Goal: Task Accomplishment & Management: Use online tool/utility

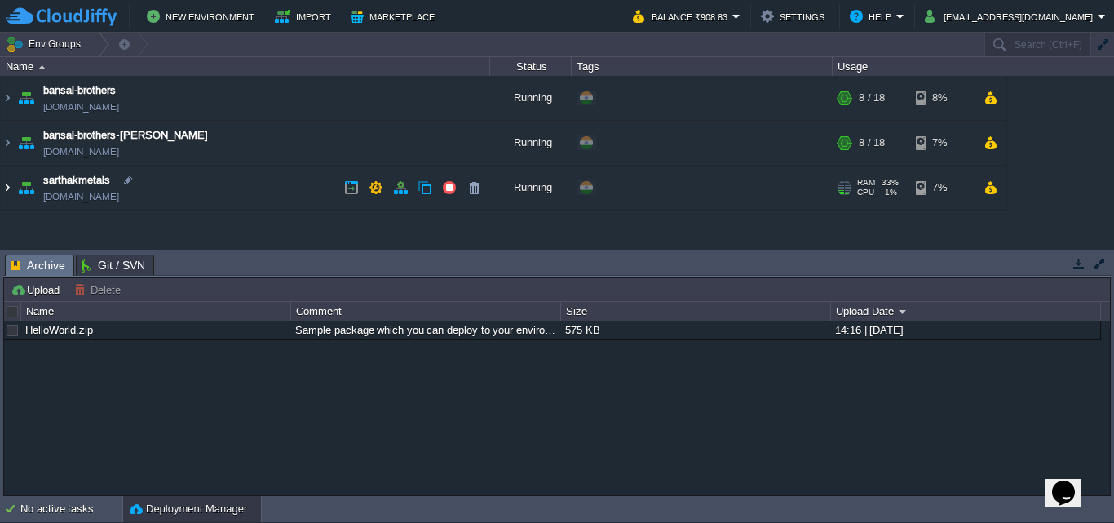
click at [5, 188] on img at bounding box center [7, 188] width 13 height 44
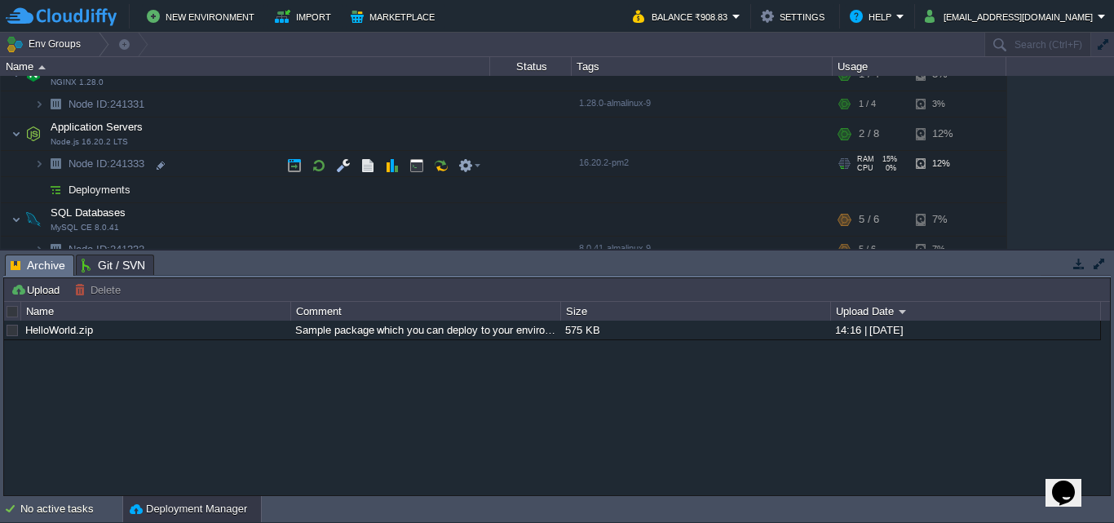
scroll to position [152, 0]
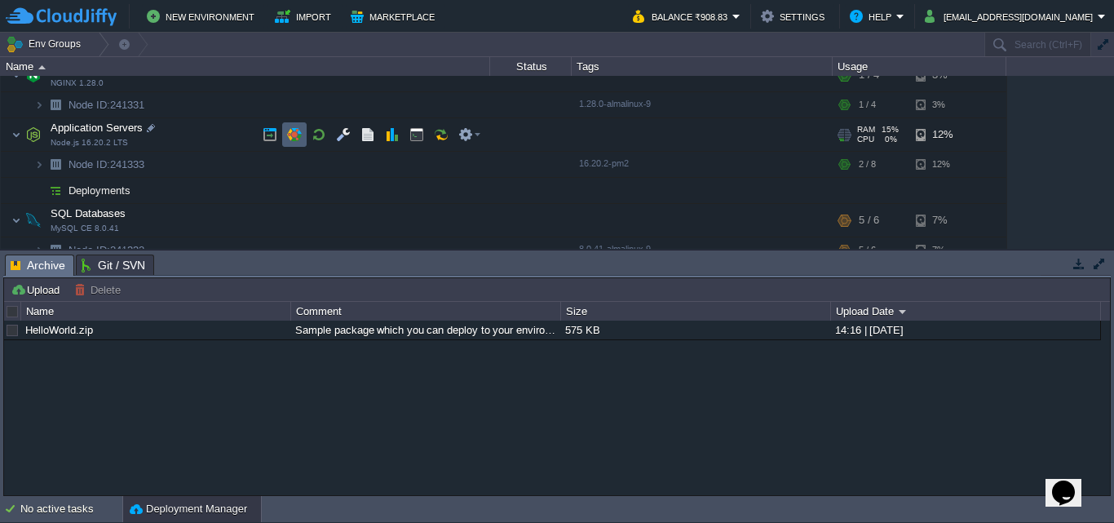
click at [303, 129] on td at bounding box center [294, 134] width 24 height 24
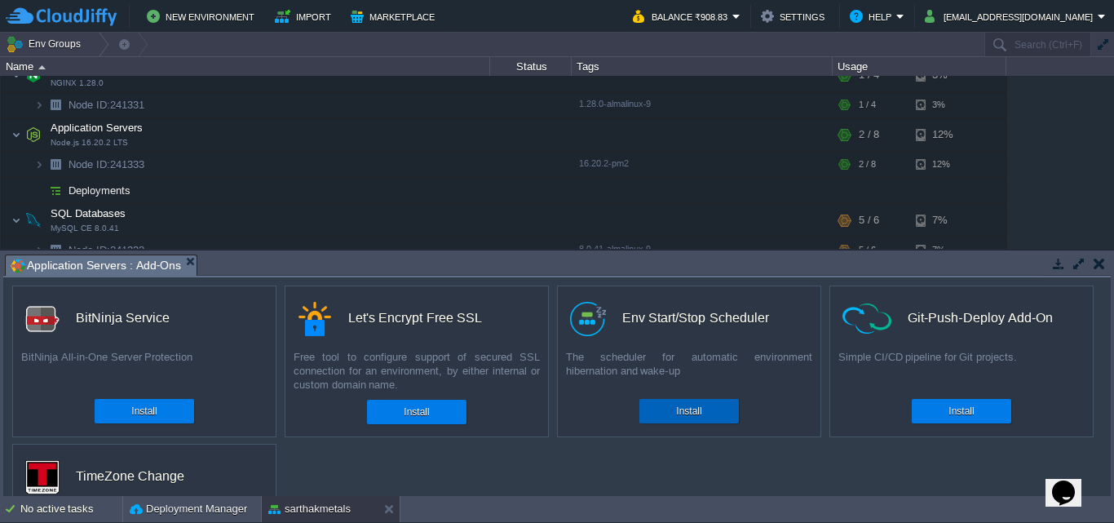
click at [710, 409] on div "Install" at bounding box center [688, 411] width 75 height 24
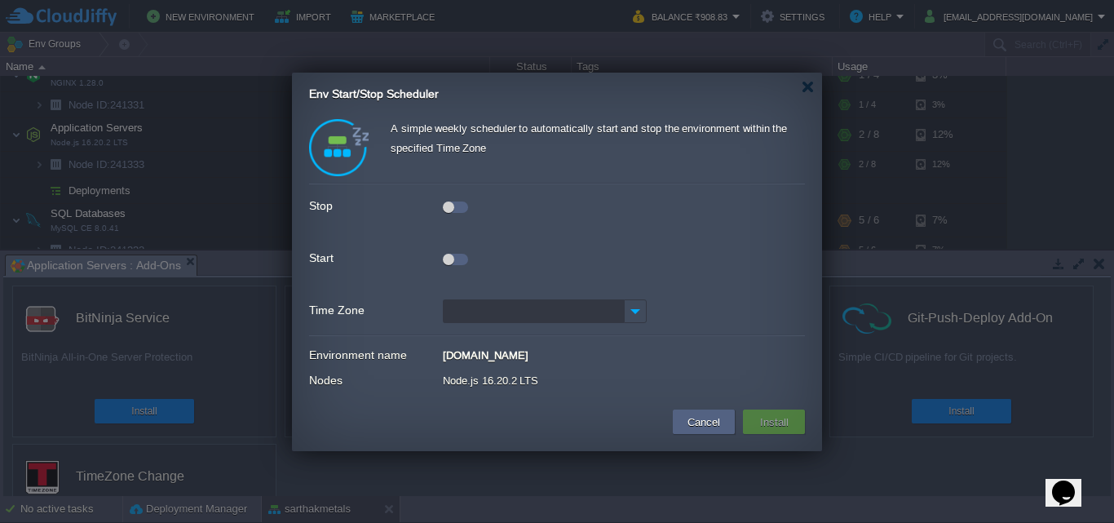
click at [446, 205] on div at bounding box center [448, 206] width 11 height 11
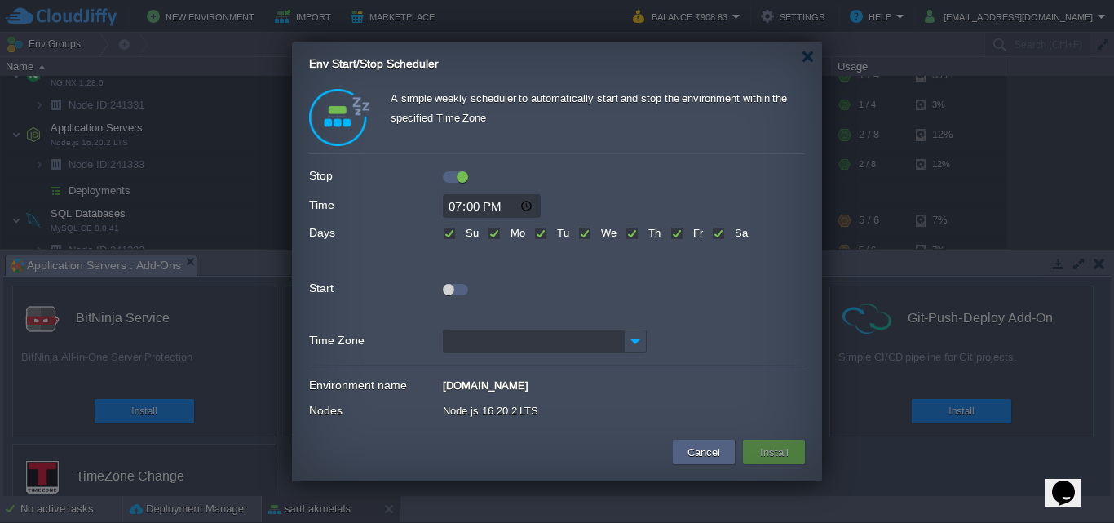
click at [449, 294] on div at bounding box center [448, 289] width 11 height 11
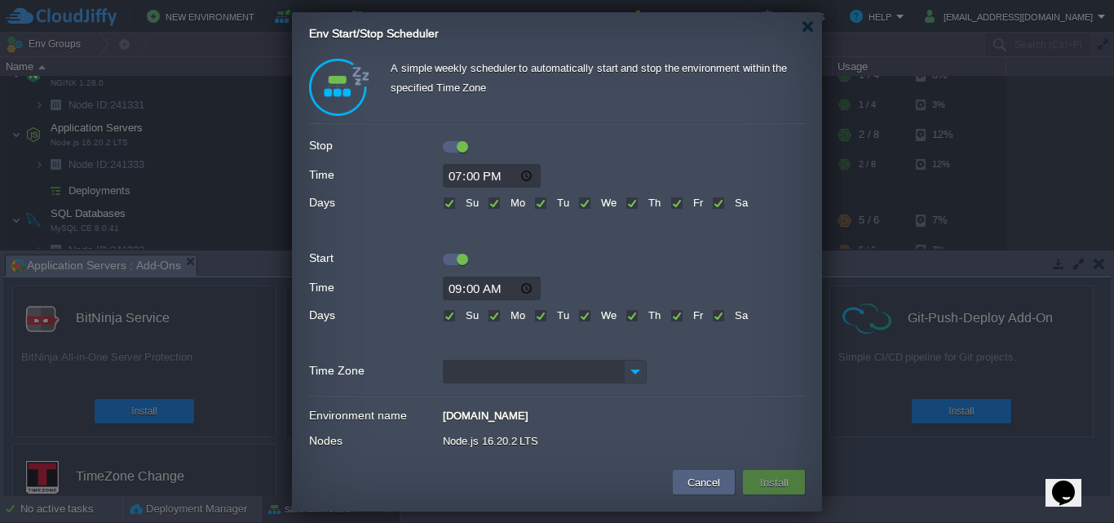
click at [636, 370] on img at bounding box center [635, 372] width 23 height 24
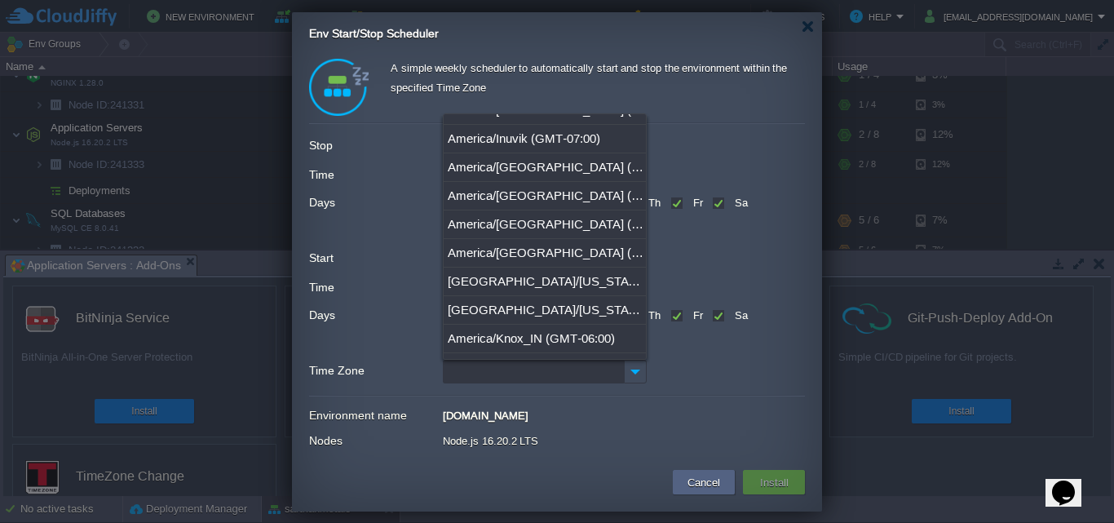
scroll to position [4025, 0]
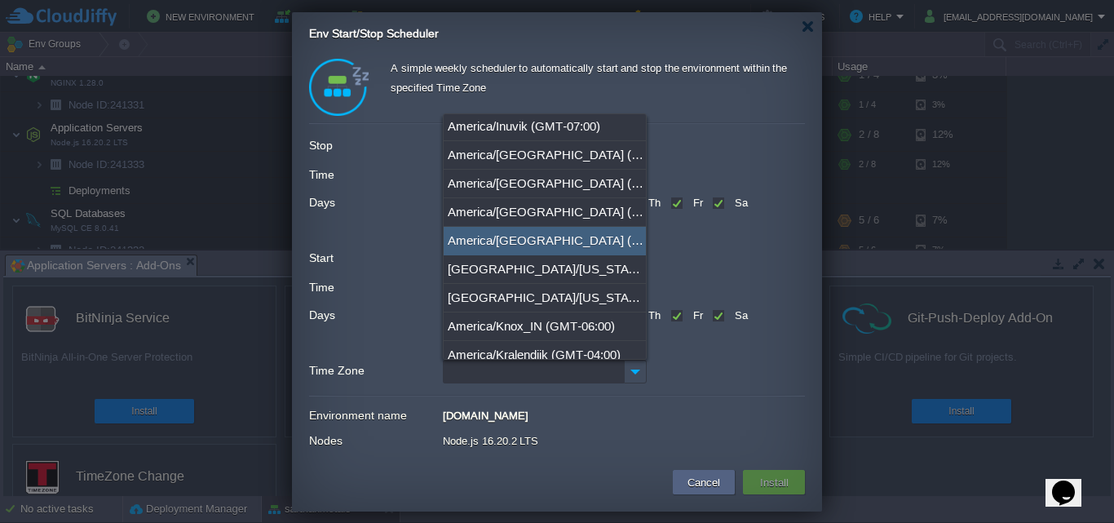
click at [778, 136] on div at bounding box center [557, 144] width 496 height 18
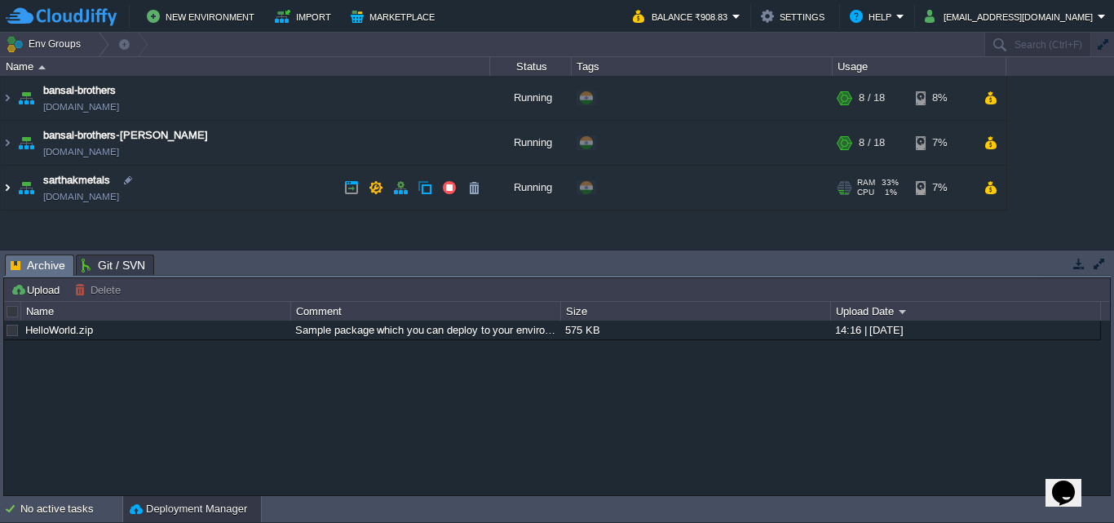
click at [7, 187] on img at bounding box center [7, 188] width 13 height 44
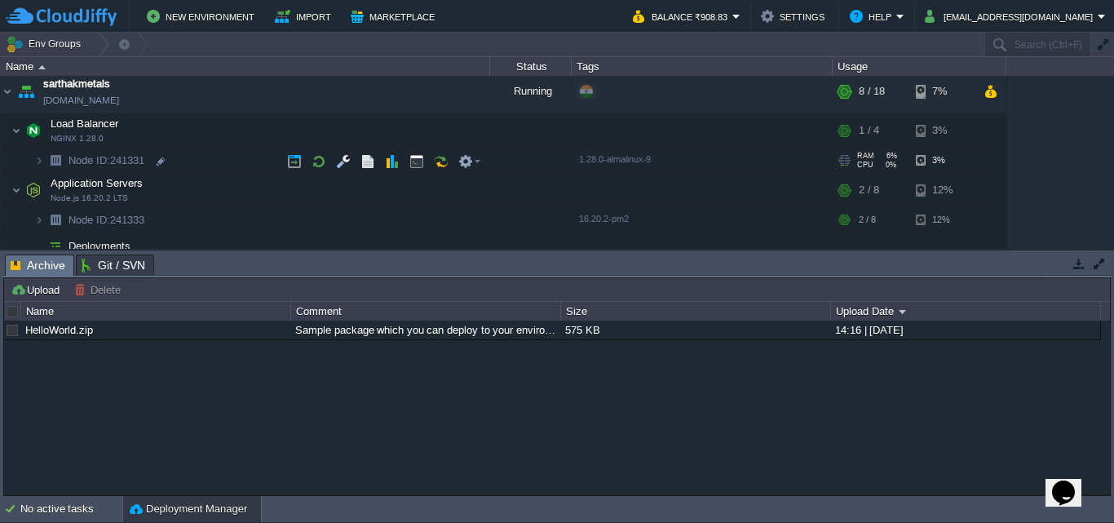
scroll to position [95, 0]
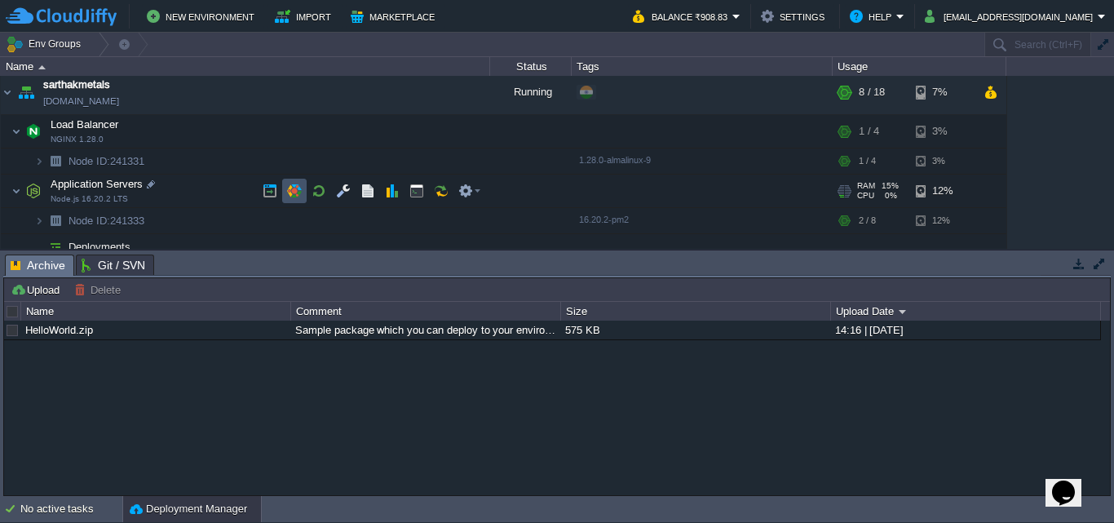
click at [298, 188] on button "button" at bounding box center [294, 190] width 15 height 15
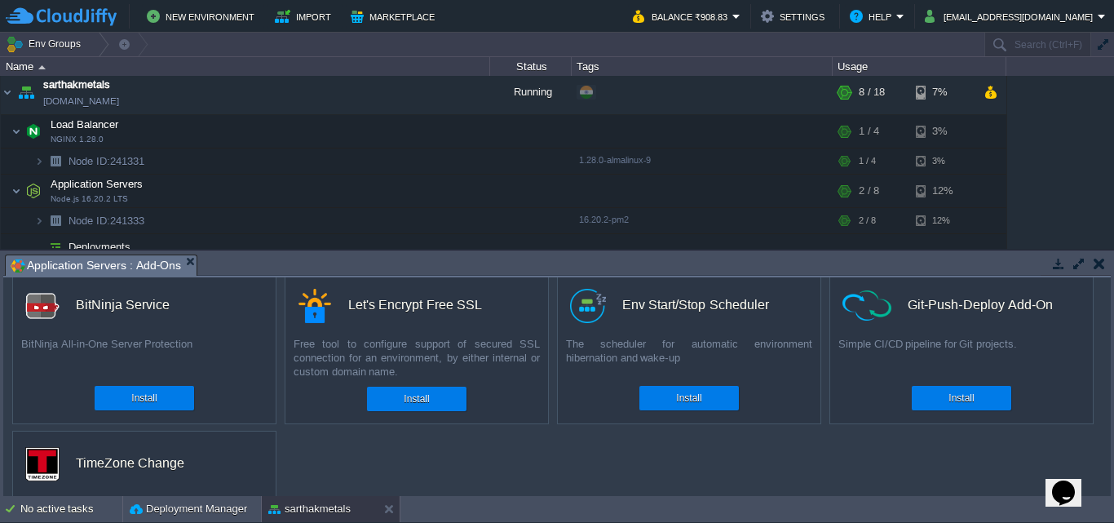
scroll to position [0, 0]
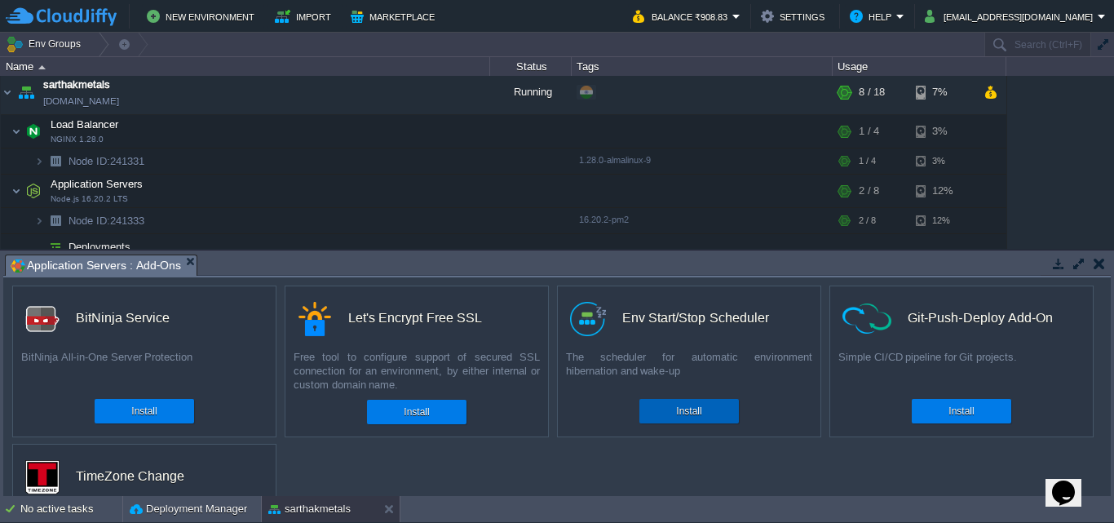
click at [685, 409] on button "Install" at bounding box center [688, 411] width 25 height 16
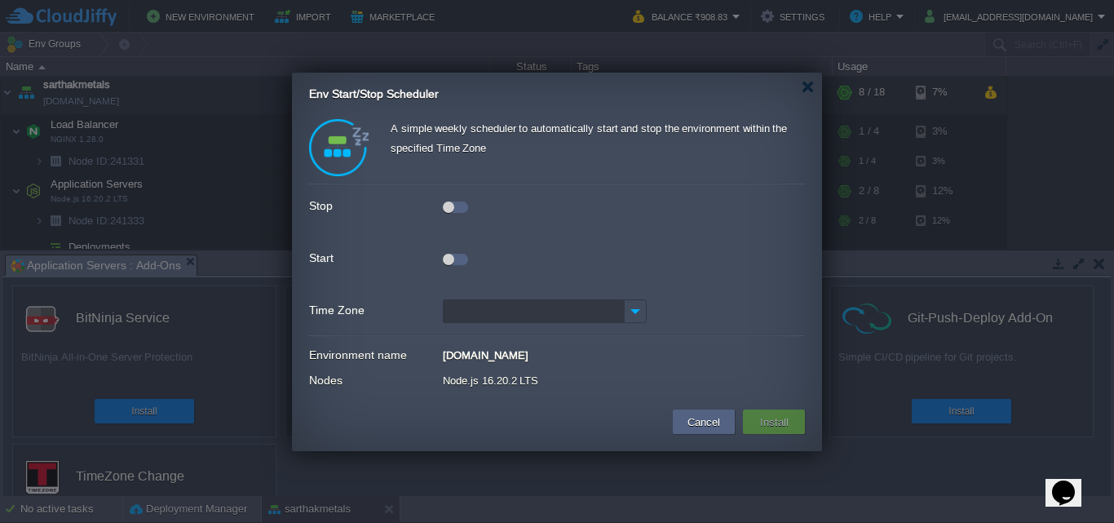
click at [446, 203] on div at bounding box center [448, 206] width 11 height 11
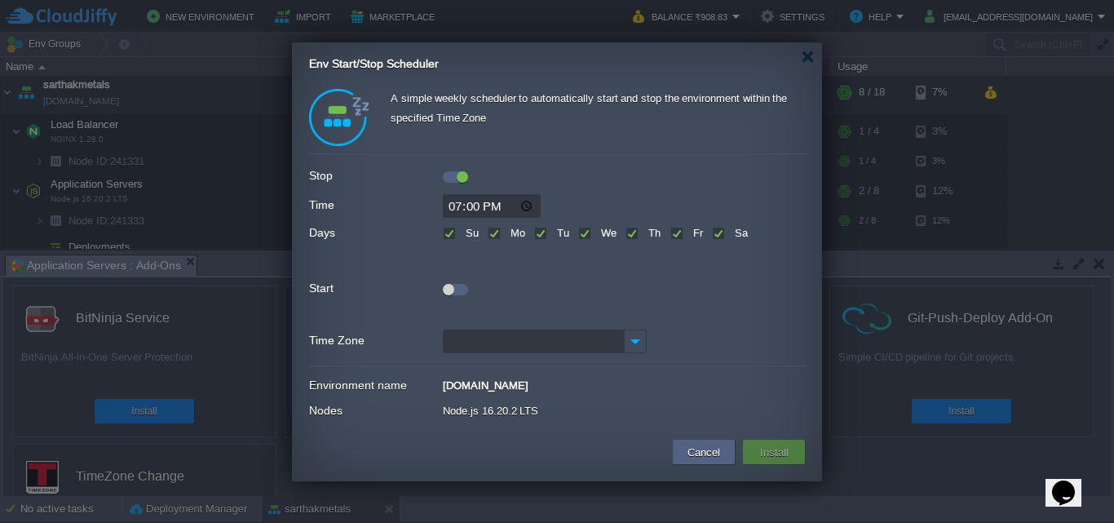
click at [614, 344] on input "Time Zone" at bounding box center [533, 341] width 181 height 24
click at [640, 344] on img at bounding box center [635, 341] width 23 height 24
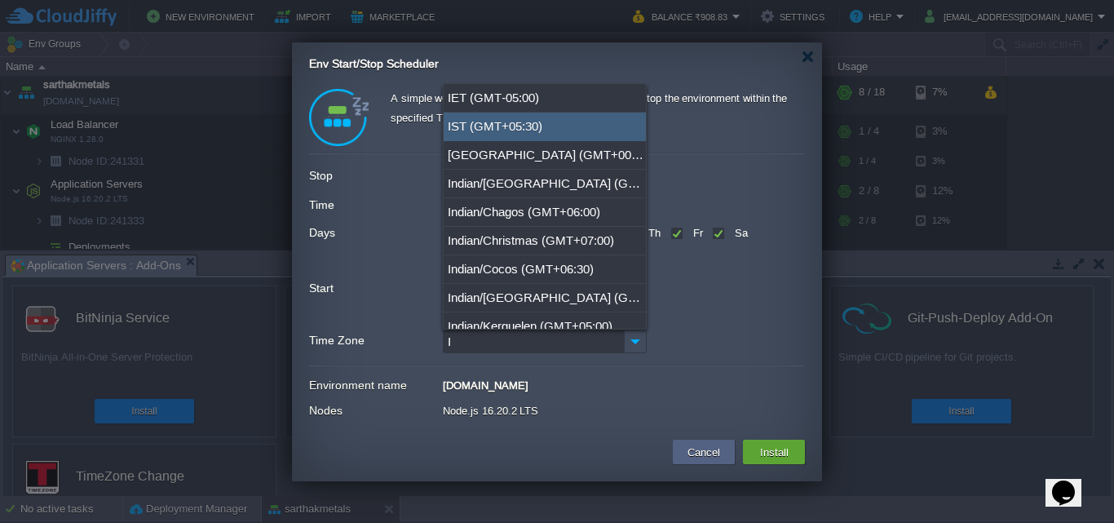
click at [577, 124] on div "IST (GMT+05:30)" at bounding box center [545, 127] width 202 height 29
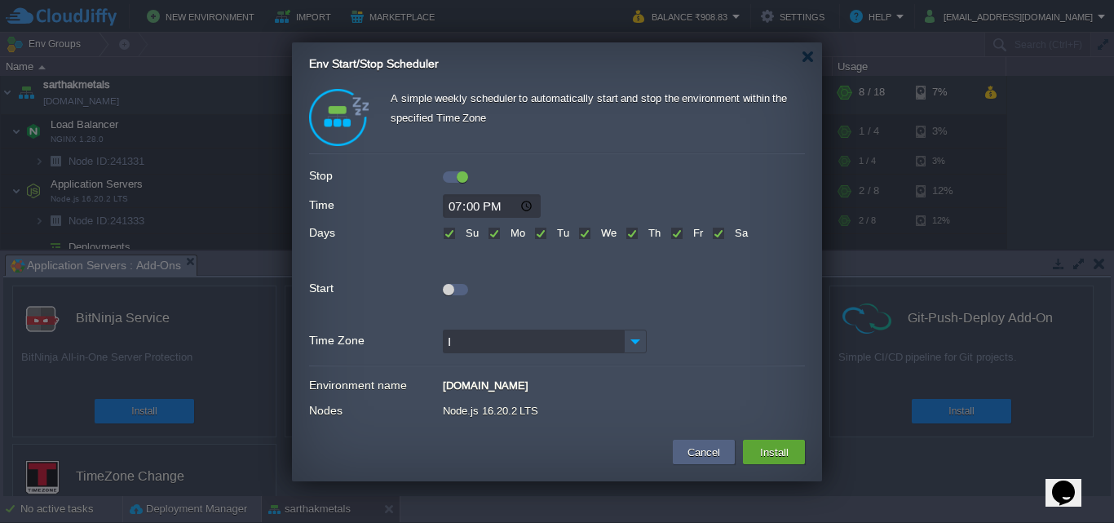
type input "IST (GMT+05:30)"
click at [468, 205] on input "19:00" at bounding box center [492, 206] width 98 height 24
click at [454, 205] on input "19:00" at bounding box center [492, 206] width 98 height 24
click at [497, 202] on input "13:00" at bounding box center [492, 206] width 98 height 24
type input "01:00"
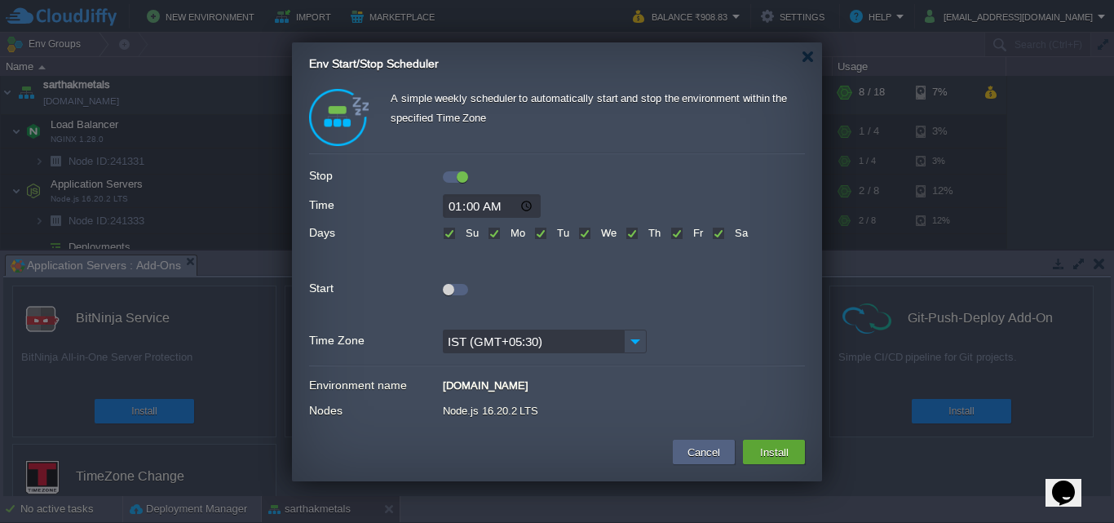
click at [450, 289] on div at bounding box center [448, 289] width 11 height 11
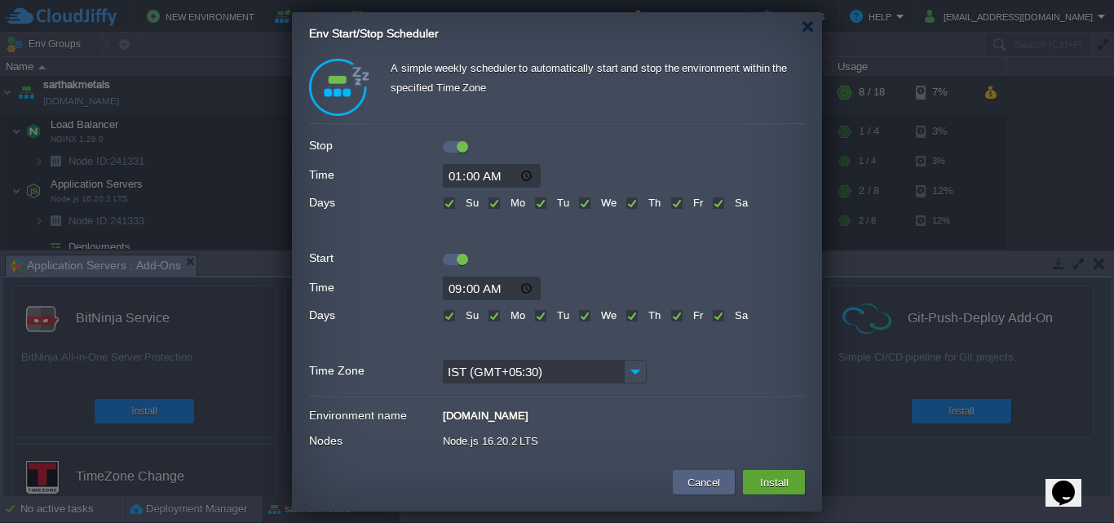
click at [453, 285] on input "09:00" at bounding box center [492, 288] width 98 height 24
type input "02:00"
click at [772, 483] on button "Install" at bounding box center [774, 482] width 38 height 20
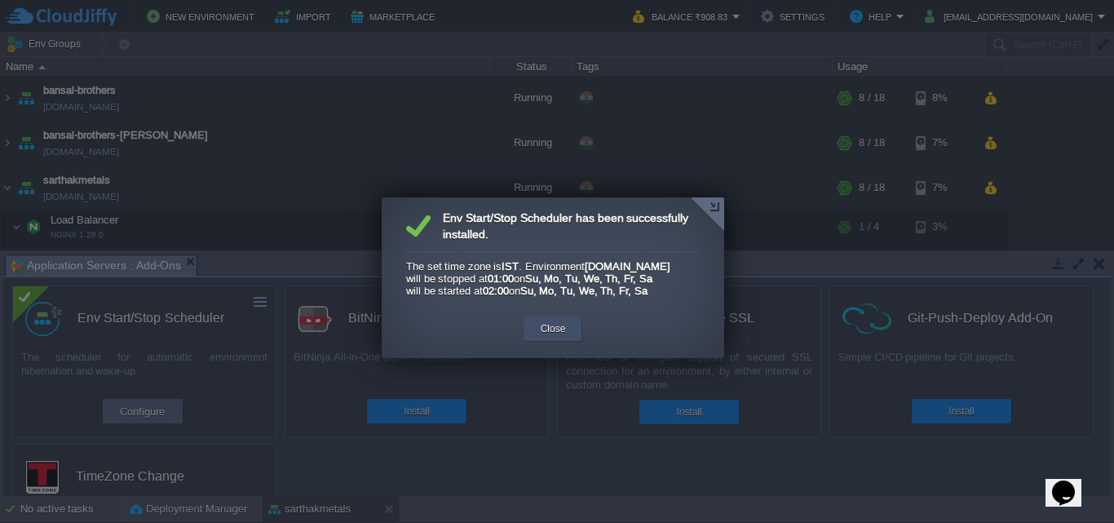
click at [548, 337] on button "Close" at bounding box center [553, 328] width 25 height 16
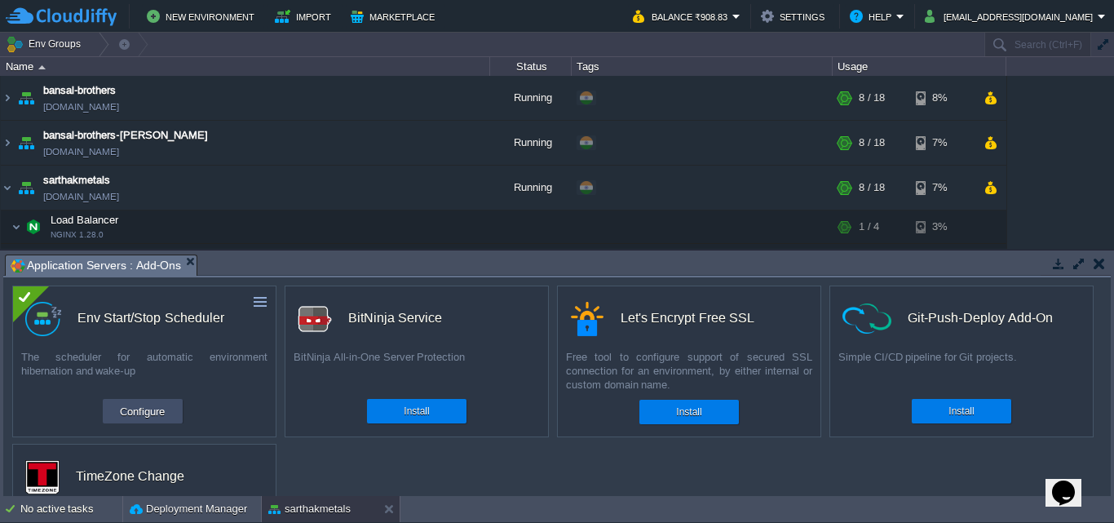
click at [148, 412] on button "Configure" at bounding box center [142, 411] width 55 height 20
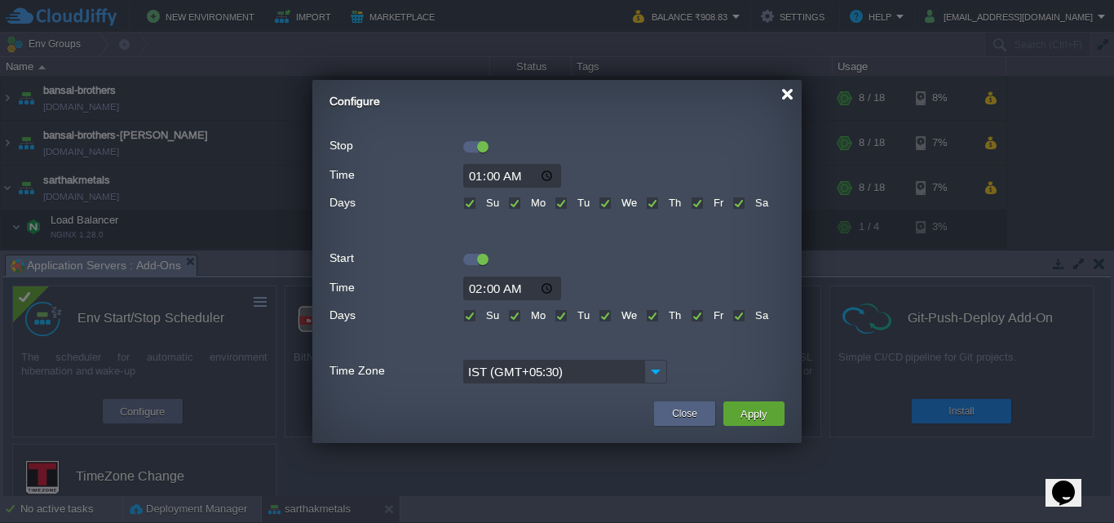
click at [788, 95] on div at bounding box center [787, 94] width 12 height 12
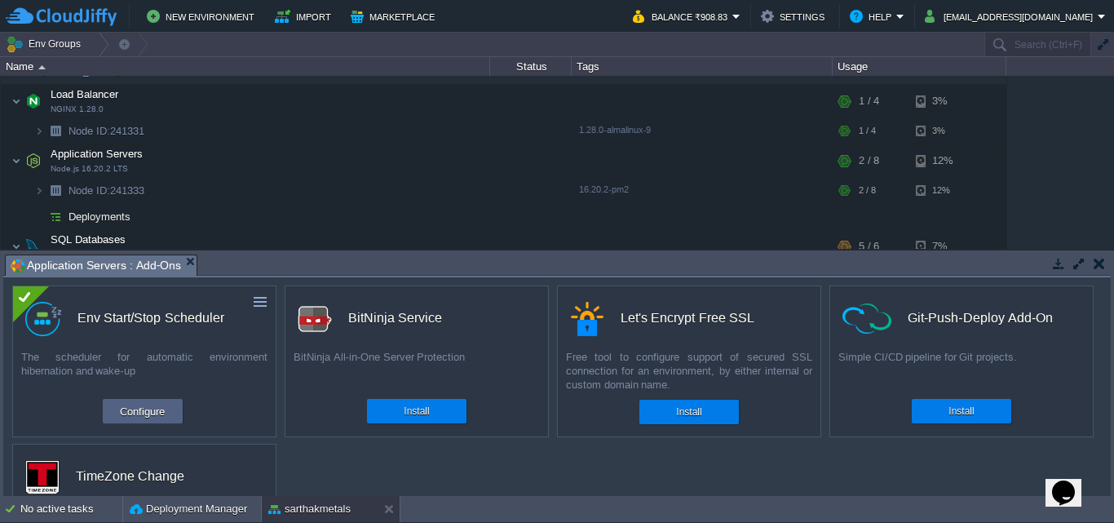
scroll to position [76, 0]
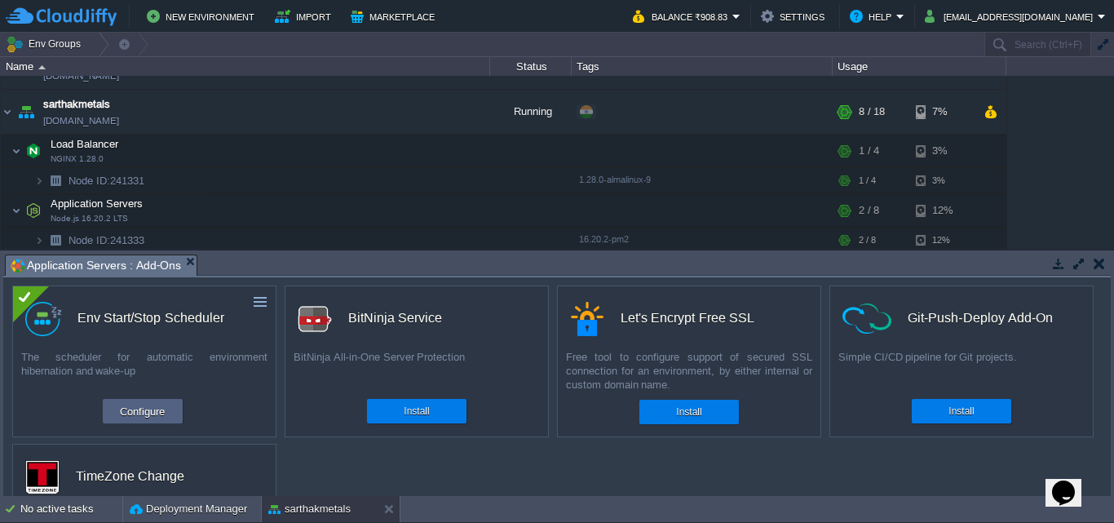
click at [1104, 263] on button "button" at bounding box center [1098, 263] width 11 height 15
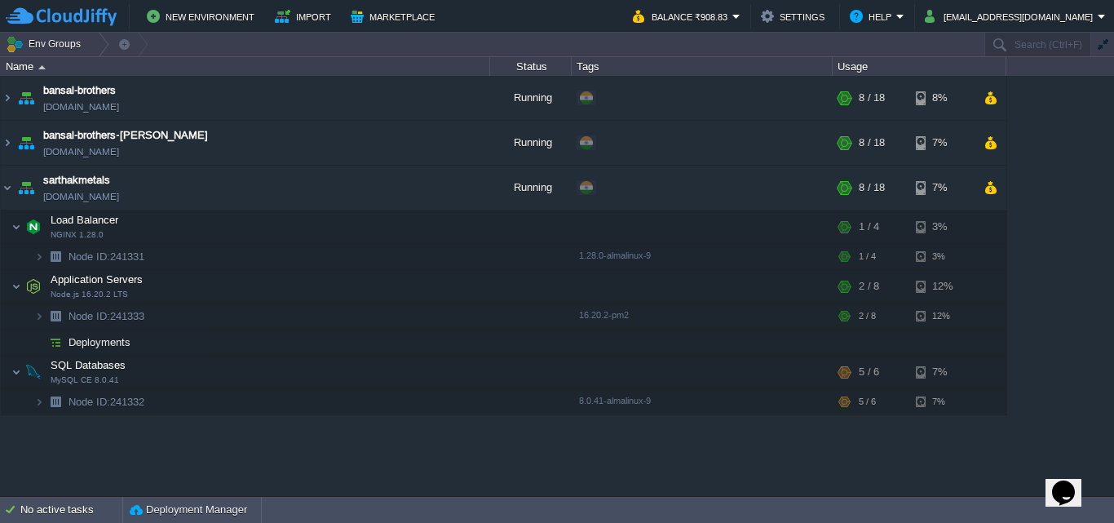
scroll to position [0, 0]
click at [422, 187] on button "button" at bounding box center [424, 187] width 15 height 15
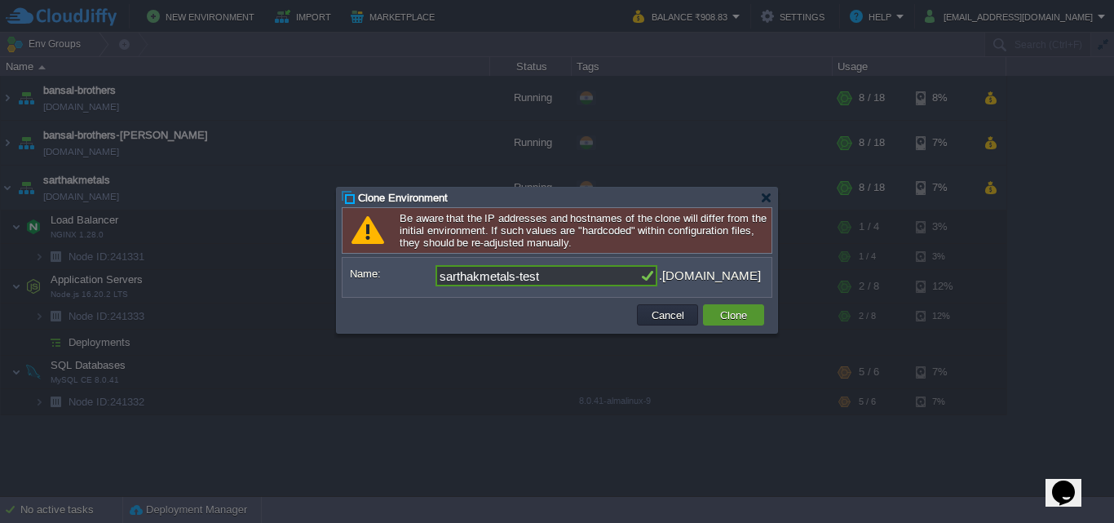
type input "sarthakmetals-test"
click at [753, 313] on td "Clone" at bounding box center [733, 314] width 61 height 21
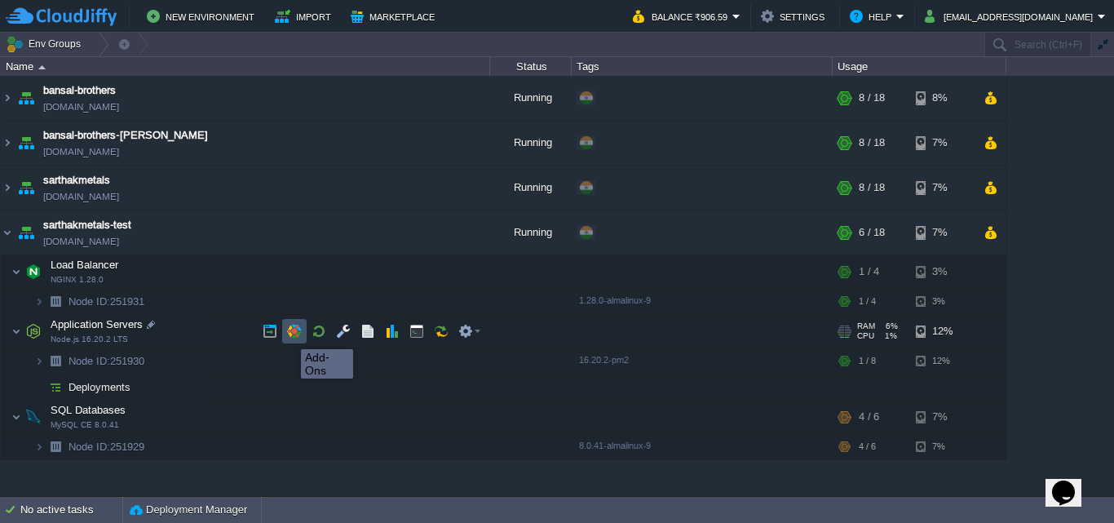
click at [289, 334] on button "button" at bounding box center [294, 331] width 15 height 15
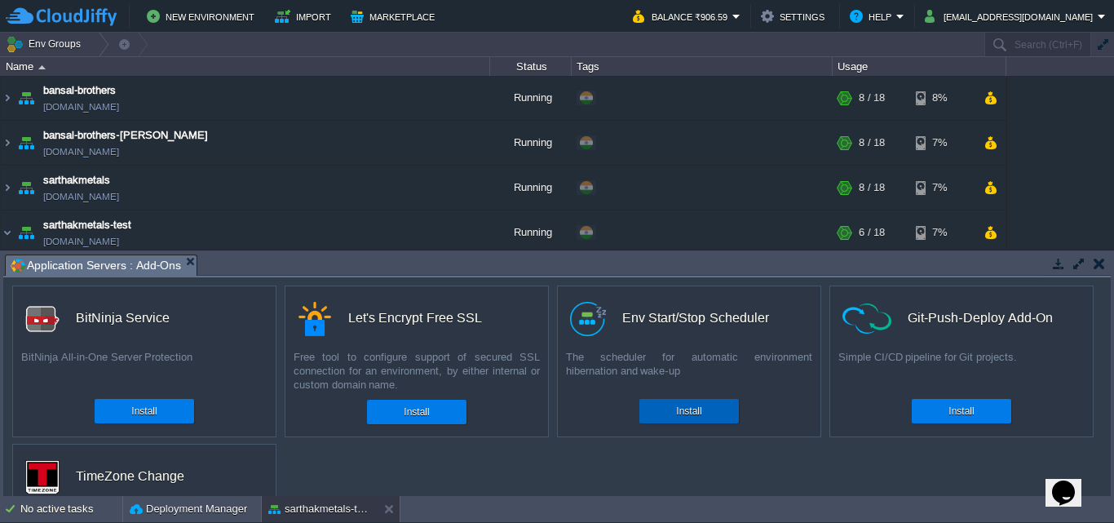
click at [705, 411] on div "Install" at bounding box center [688, 411] width 75 height 24
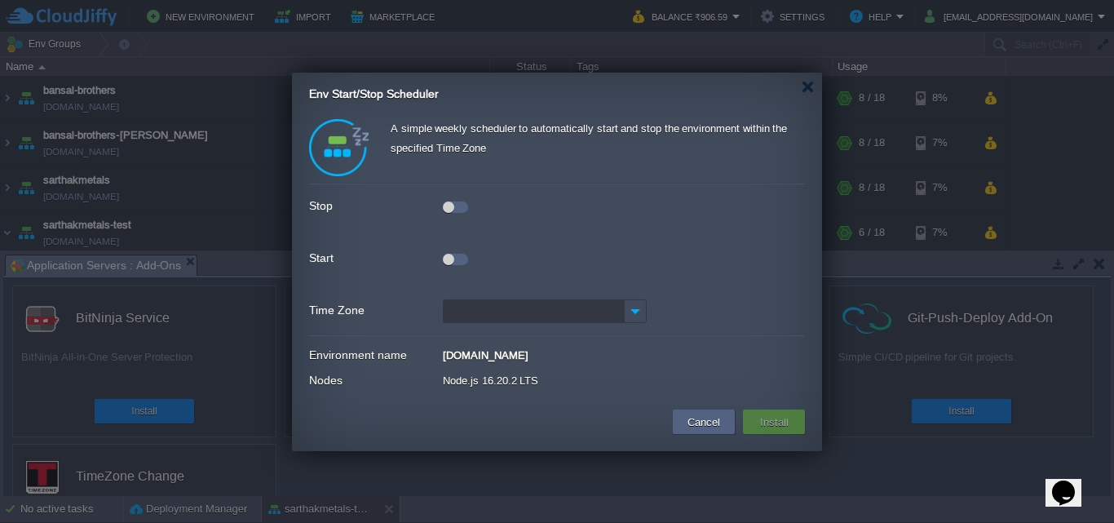
click at [454, 204] on div at bounding box center [455, 206] width 25 height 11
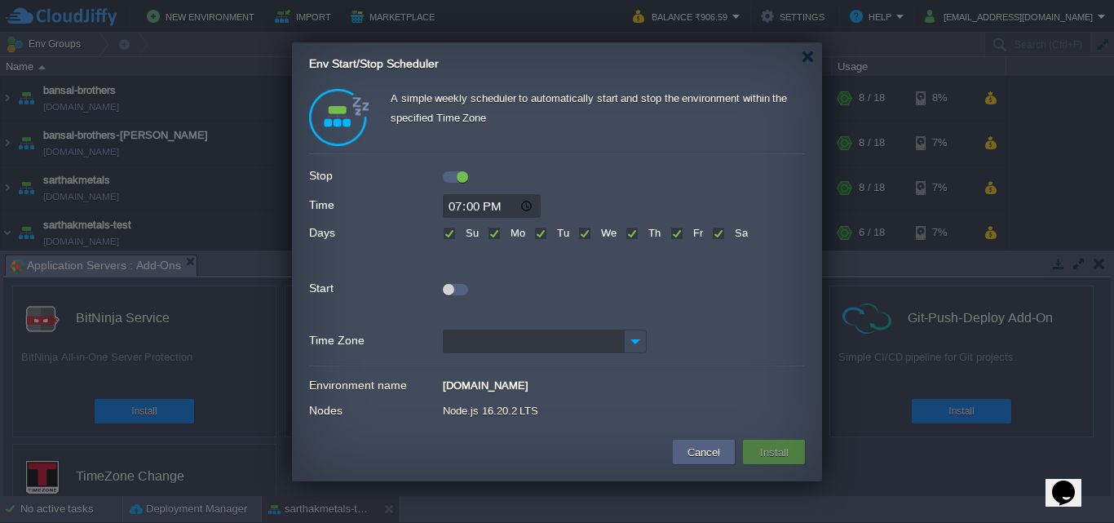
click at [504, 332] on input "Time Zone" at bounding box center [533, 341] width 181 height 24
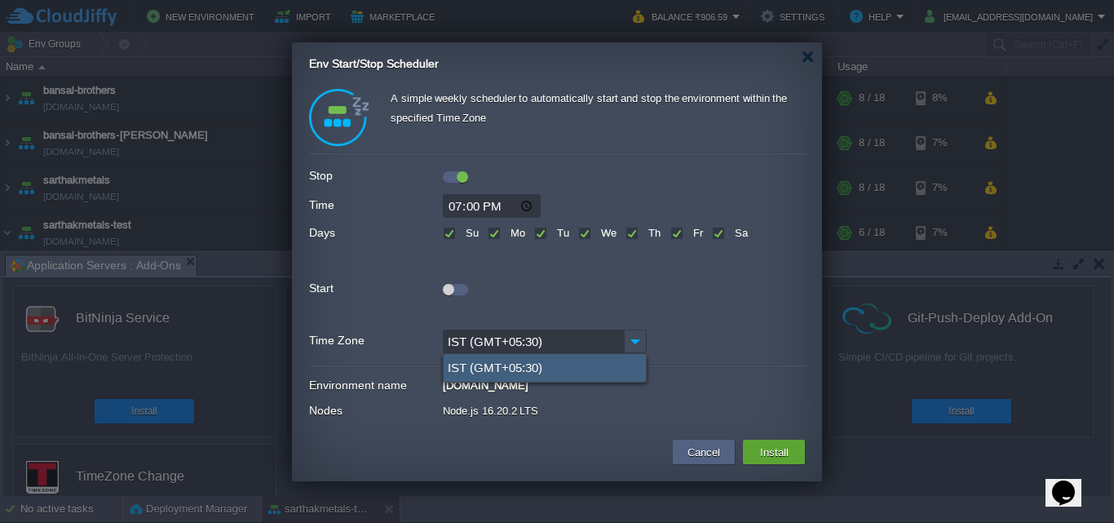
type input "IST (GMT+05:30)"
click at [521, 368] on div "IST (GMT+05:30)" at bounding box center [545, 368] width 202 height 28
click at [453, 208] on input "19:00" at bounding box center [492, 206] width 98 height 24
click at [473, 207] on input "13:00" at bounding box center [492, 206] width 98 height 24
type input "13:55"
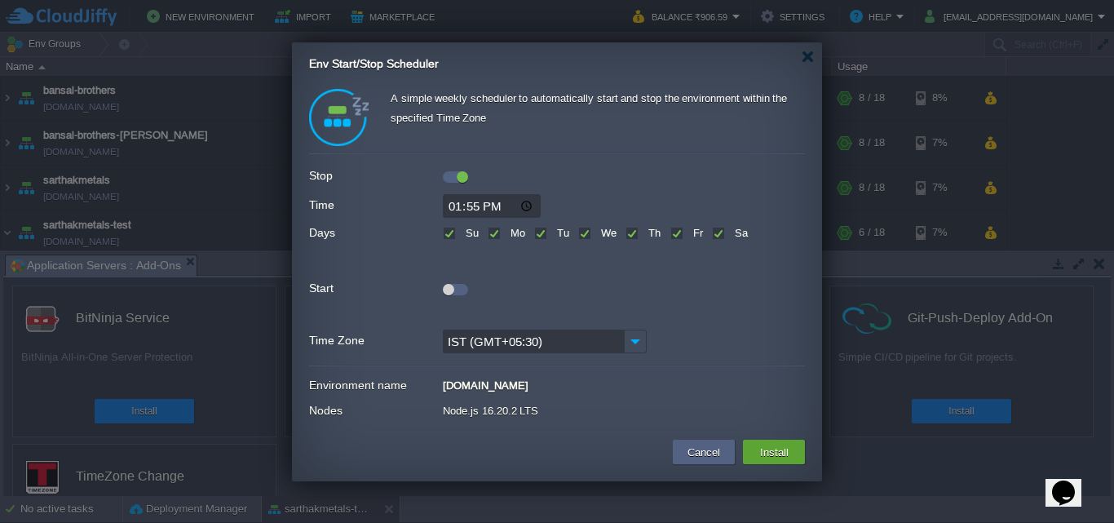
click at [449, 285] on div at bounding box center [448, 289] width 11 height 11
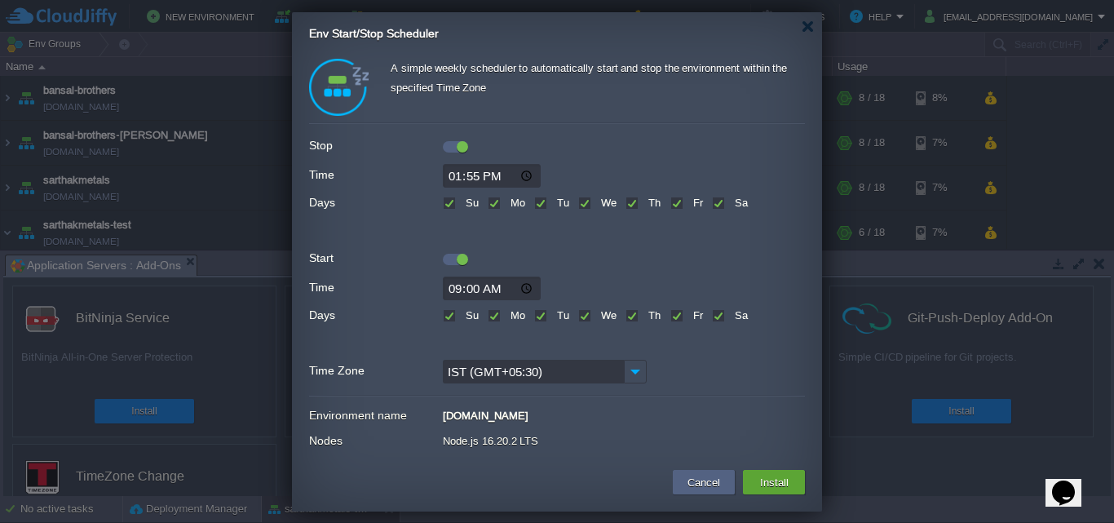
click at [456, 289] on input "09:00" at bounding box center [492, 288] width 98 height 24
click at [492, 289] on input "02:00" at bounding box center [492, 288] width 98 height 24
type input "14:00"
click at [780, 479] on button "Install" at bounding box center [774, 482] width 38 height 20
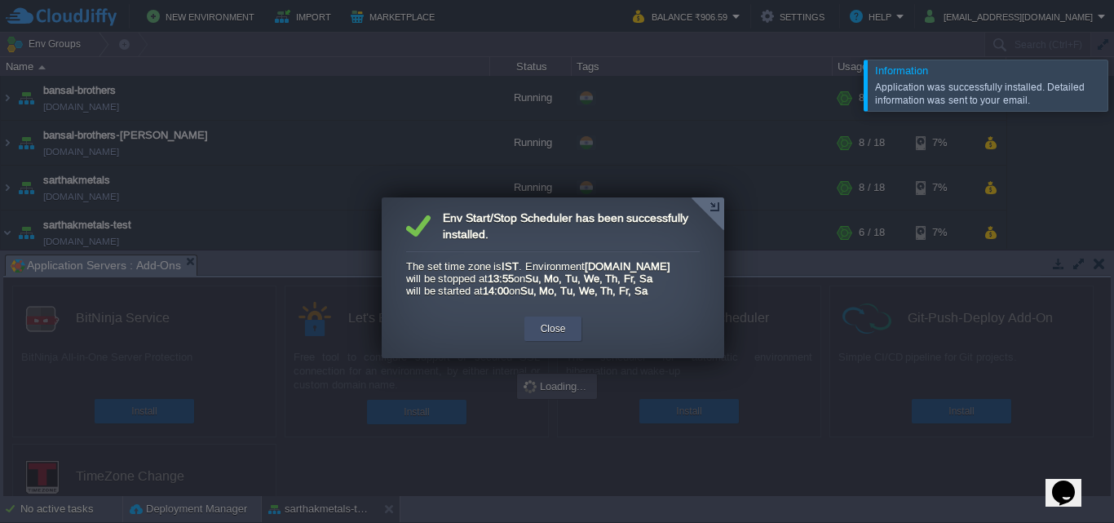
click at [557, 337] on button "Close" at bounding box center [553, 328] width 25 height 16
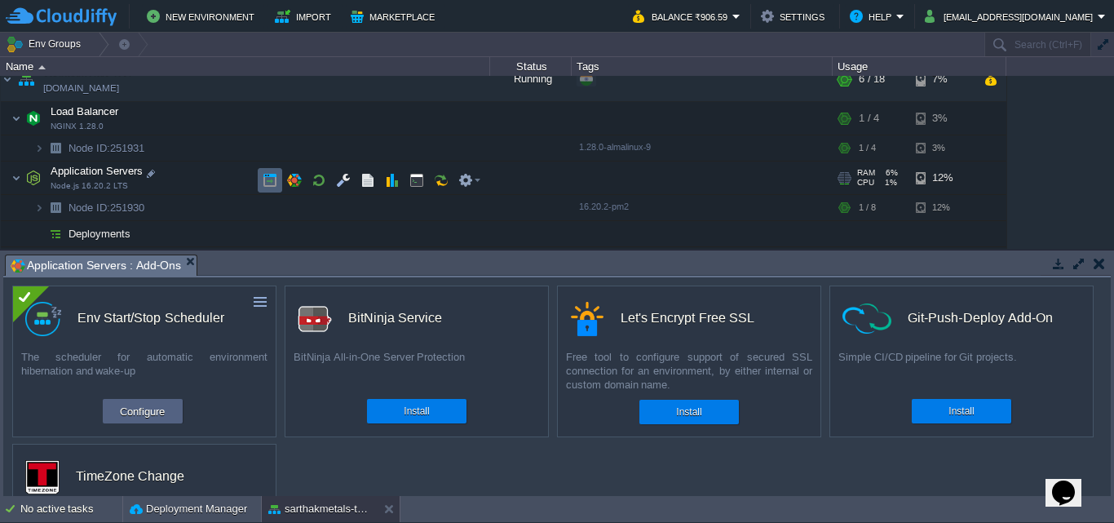
scroll to position [153, 0]
click at [419, 183] on button "button" at bounding box center [416, 177] width 15 height 15
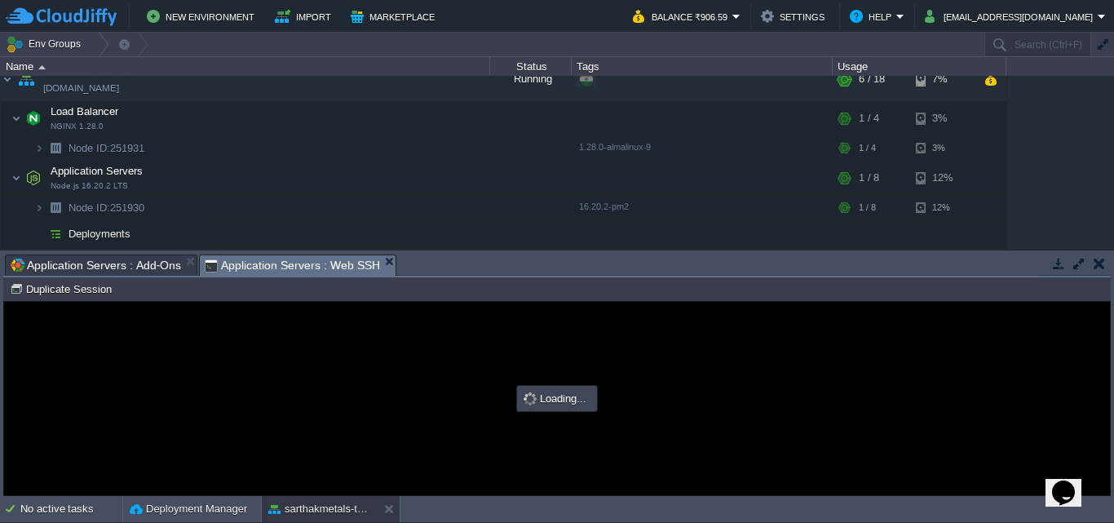
scroll to position [0, 0]
type input "#000000"
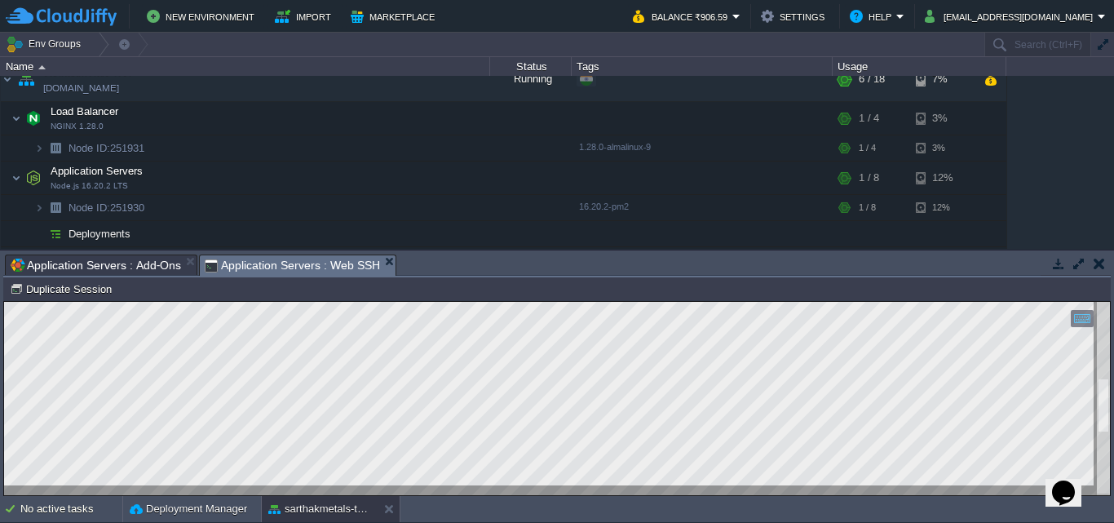
click at [1110, 302] on html "Copy: Ctrl + Shift + C Paste: Ctrl + V Settings: Ctrl + Shift + Alt 0" at bounding box center [557, 302] width 1106 height 0
